Goal: Task Accomplishment & Management: Contribute content

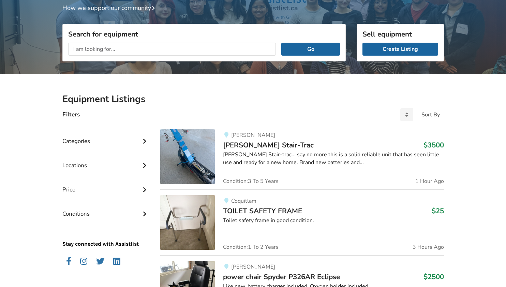
scroll to position [102, 0]
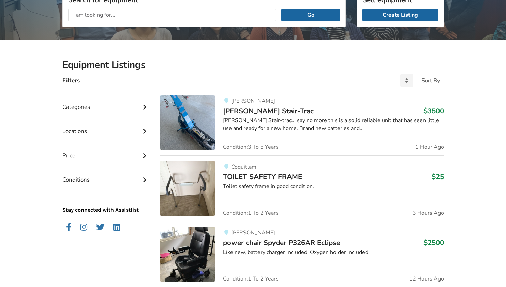
click at [143, 181] on icon at bounding box center [144, 179] width 7 height 6
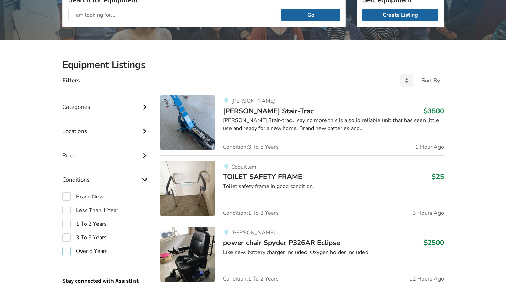
click at [65, 250] on label "Over 5 Years" at bounding box center [84, 251] width 45 height 8
checkbox input "true"
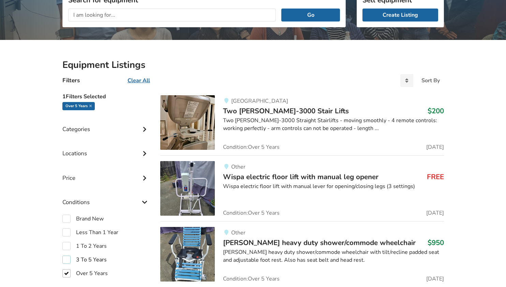
click at [66, 260] on label "3 To 5 Years" at bounding box center [84, 259] width 44 height 8
checkbox input "true"
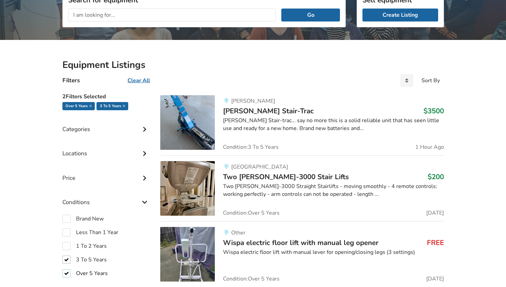
click at [66, 273] on label "Over 5 Years" at bounding box center [84, 273] width 45 height 8
checkbox input "false"
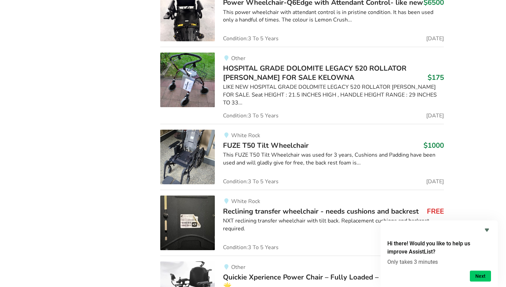
scroll to position [1089, 0]
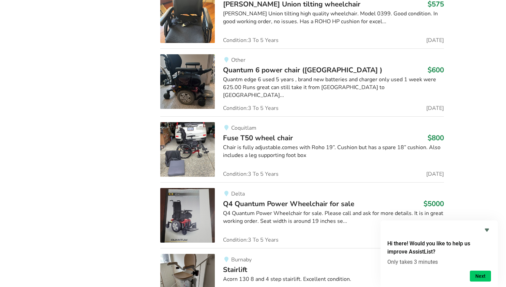
scroll to position [102, 0]
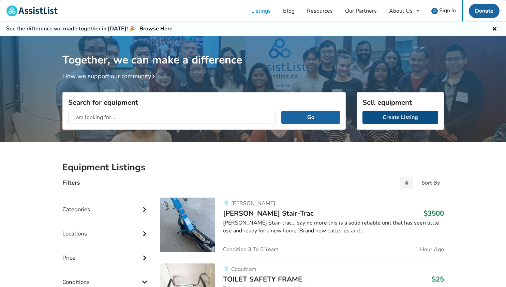
click at [399, 119] on link "Create Listing" at bounding box center [400, 117] width 76 height 13
type input "bruno straight stairlift"
click at [281, 111] on button "Go" at bounding box center [310, 117] width 58 height 13
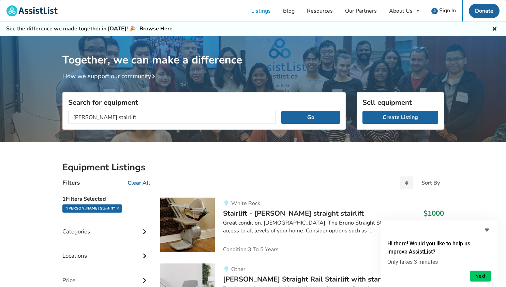
drag, startPoint x: 341, startPoint y: 176, endPoint x: 339, endPoint y: 172, distance: 4.1
click at [340, 174] on div "Filters Clear All Sort By Most recent Price ascending Price descending" at bounding box center [253, 183] width 392 height 18
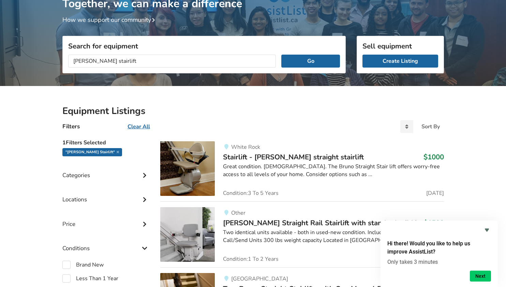
scroll to position [68, 0]
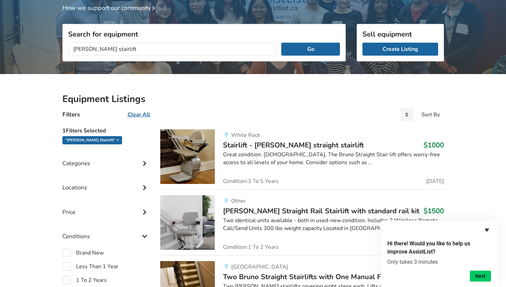
click at [486, 231] on icon "Hide survey" at bounding box center [487, 230] width 8 height 8
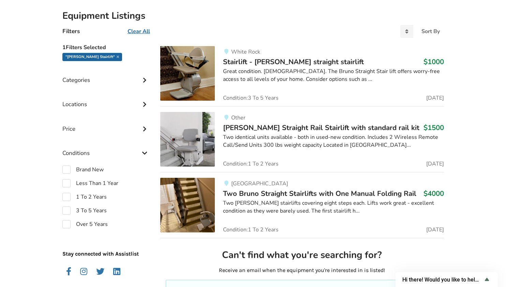
scroll to position [0, 0]
